Goal: Information Seeking & Learning: Learn about a topic

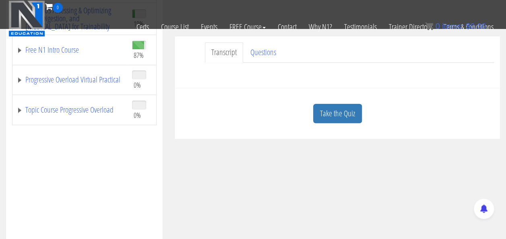
scroll to position [198, 0]
click at [338, 104] on link "Take the Quiz" at bounding box center [337, 113] width 49 height 20
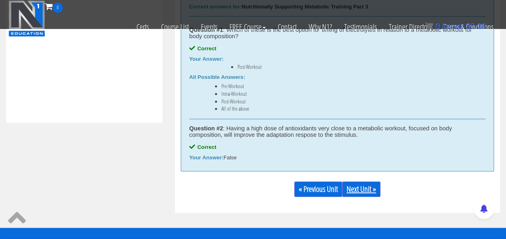
scroll to position [398, 0]
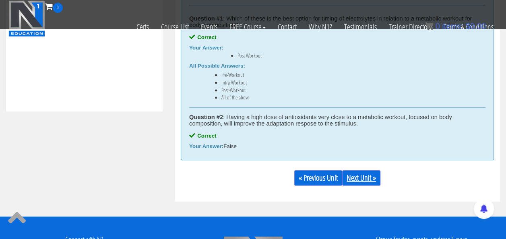
click at [361, 177] on link "Next Unit »" at bounding box center [361, 177] width 38 height 15
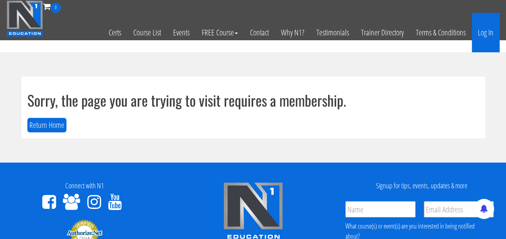
click at [484, 33] on link "Log In" at bounding box center [486, 32] width 28 height 39
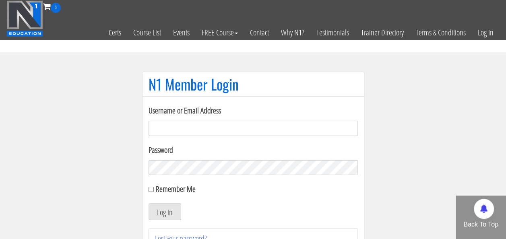
type input "[EMAIL_ADDRESS][PERSON_NAME][DOMAIN_NAME]"
click at [166, 207] on button "Log In" at bounding box center [165, 211] width 33 height 17
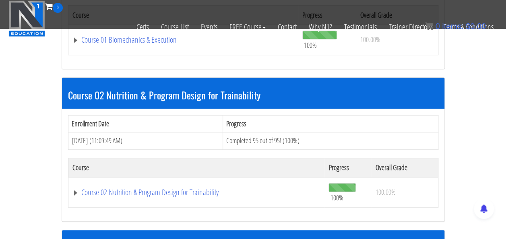
scroll to position [350, 0]
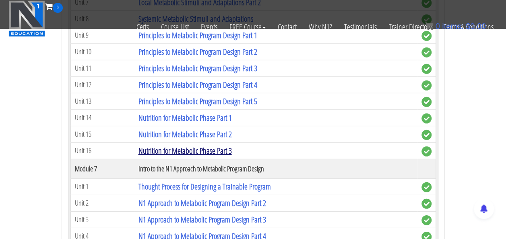
scroll to position [1117, 0]
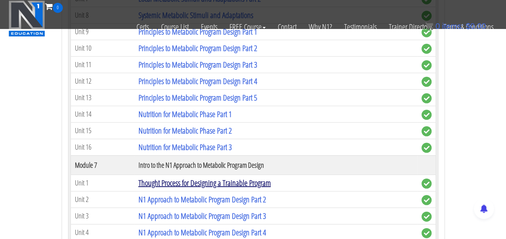
click at [182, 178] on link "Thought Process for Designing a Trainable Program" at bounding box center [204, 183] width 132 height 11
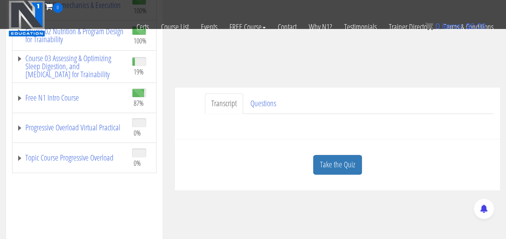
scroll to position [153, 0]
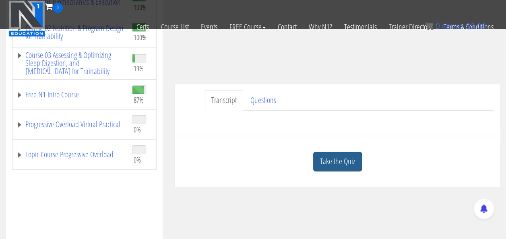
click at [340, 161] on link "Take the Quiz" at bounding box center [337, 162] width 49 height 20
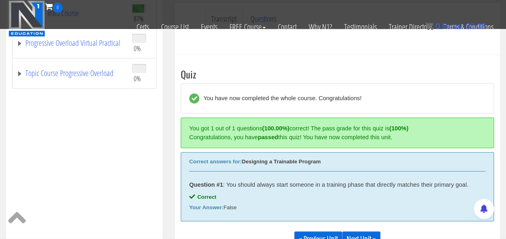
scroll to position [267, 0]
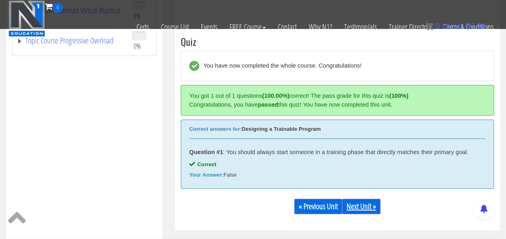
click at [366, 209] on link "Next Unit »" at bounding box center [361, 206] width 38 height 15
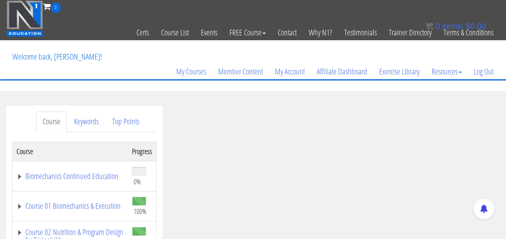
scroll to position [124, 0]
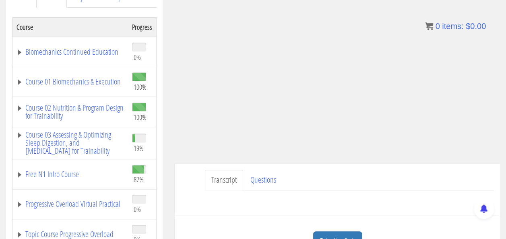
click at [371, 196] on div "Have a question on this unit? Please submit it here: Name * First Last Email * *" at bounding box center [337, 199] width 313 height 19
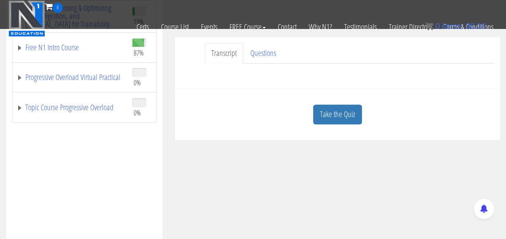
scroll to position [203, 0]
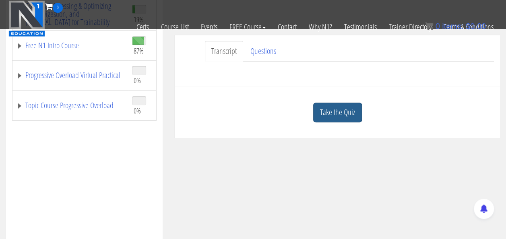
click at [338, 115] on link "Take the Quiz" at bounding box center [337, 113] width 49 height 20
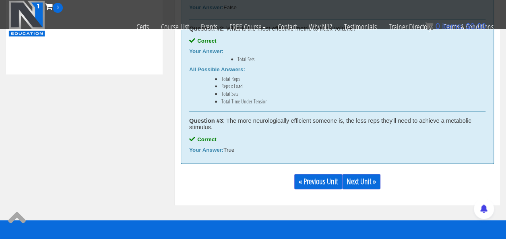
scroll to position [435, 0]
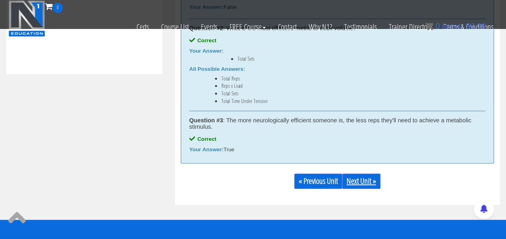
click at [358, 189] on link "Next Unit »" at bounding box center [361, 181] width 38 height 15
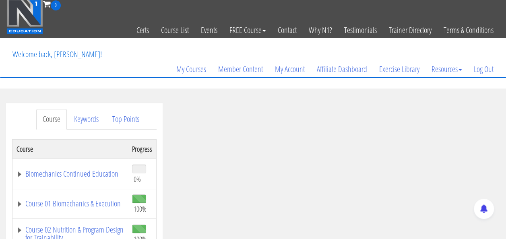
scroll to position [6, 0]
